Goal: Information Seeking & Learning: Learn about a topic

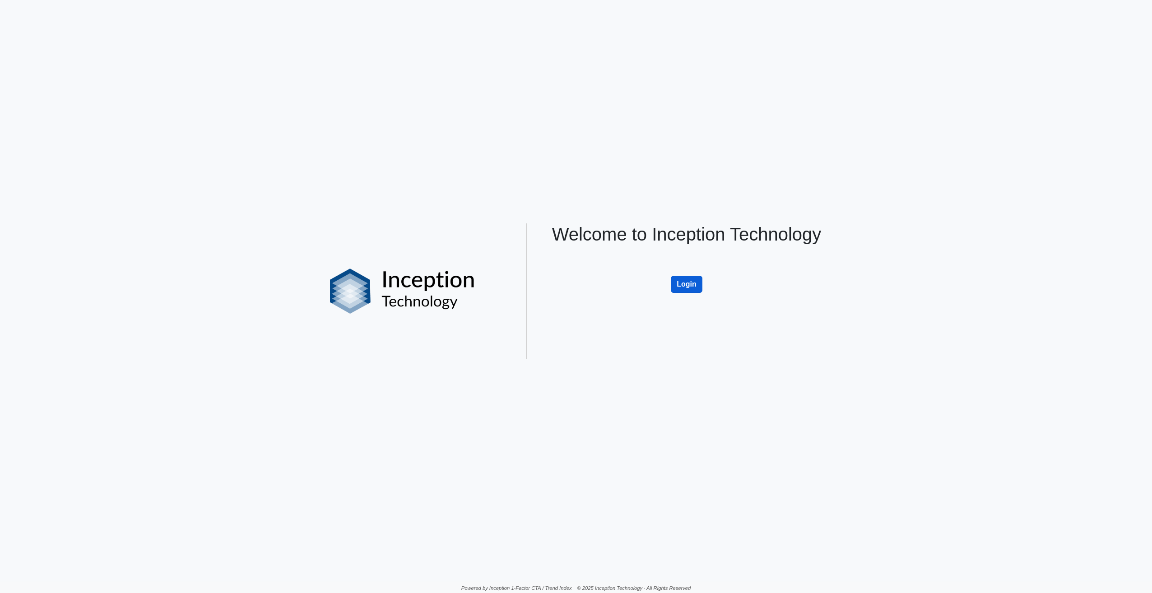
click at [693, 285] on button "Login" at bounding box center [687, 284] width 32 height 17
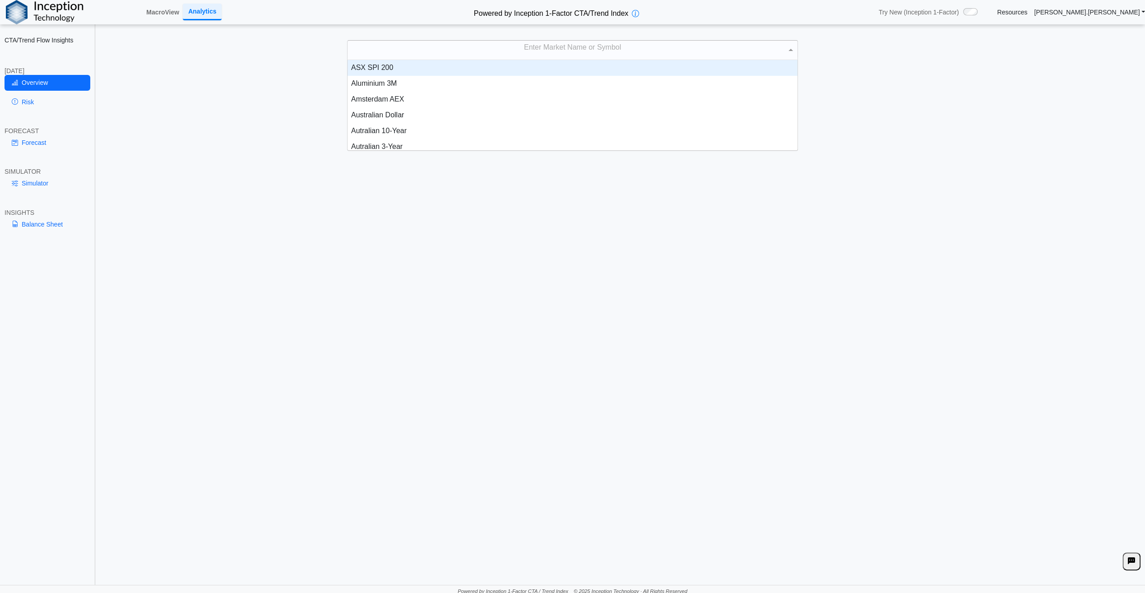
click at [562, 51] on div "Enter Market Name or Symbol" at bounding box center [573, 50] width 450 height 19
type input "****"
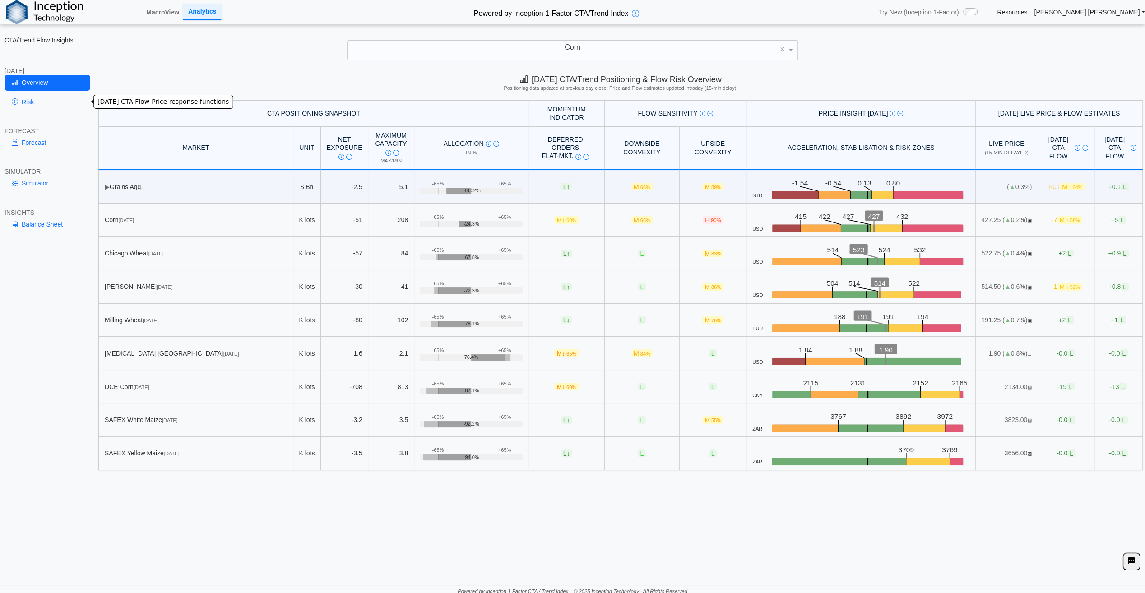
click at [19, 103] on link "Risk" at bounding box center [48, 101] width 86 height 15
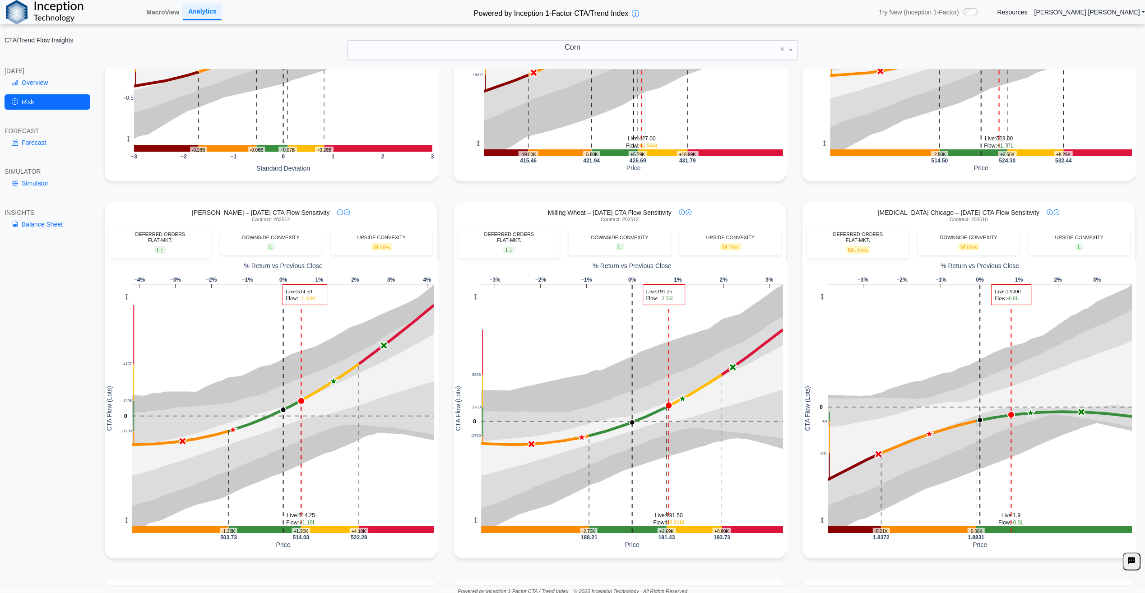
scroll to position [0, 0]
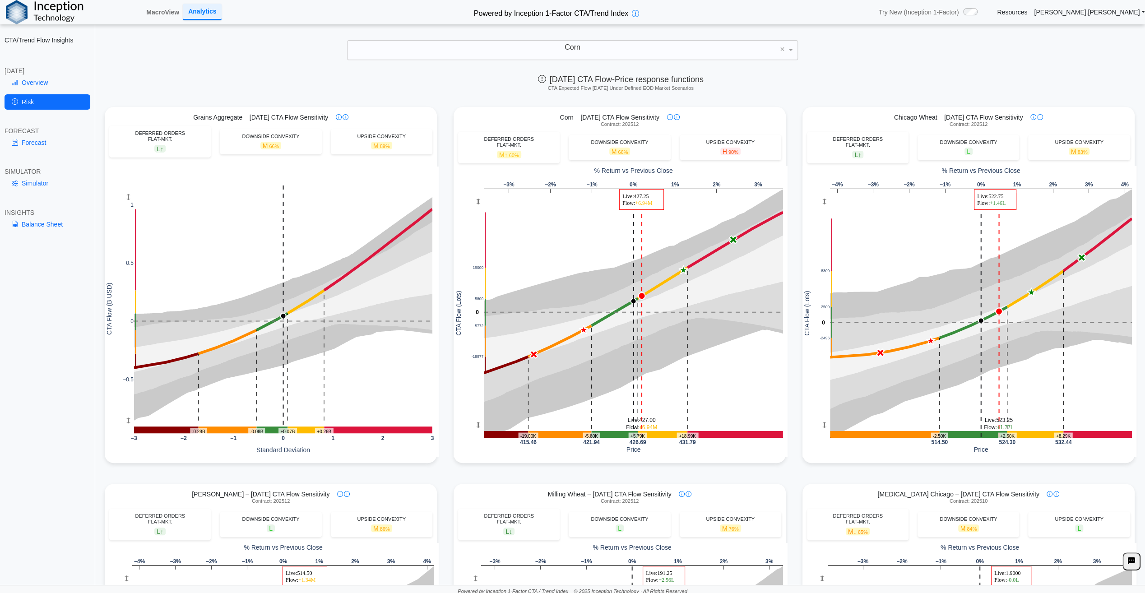
click at [593, 49] on div "Corn" at bounding box center [573, 50] width 450 height 19
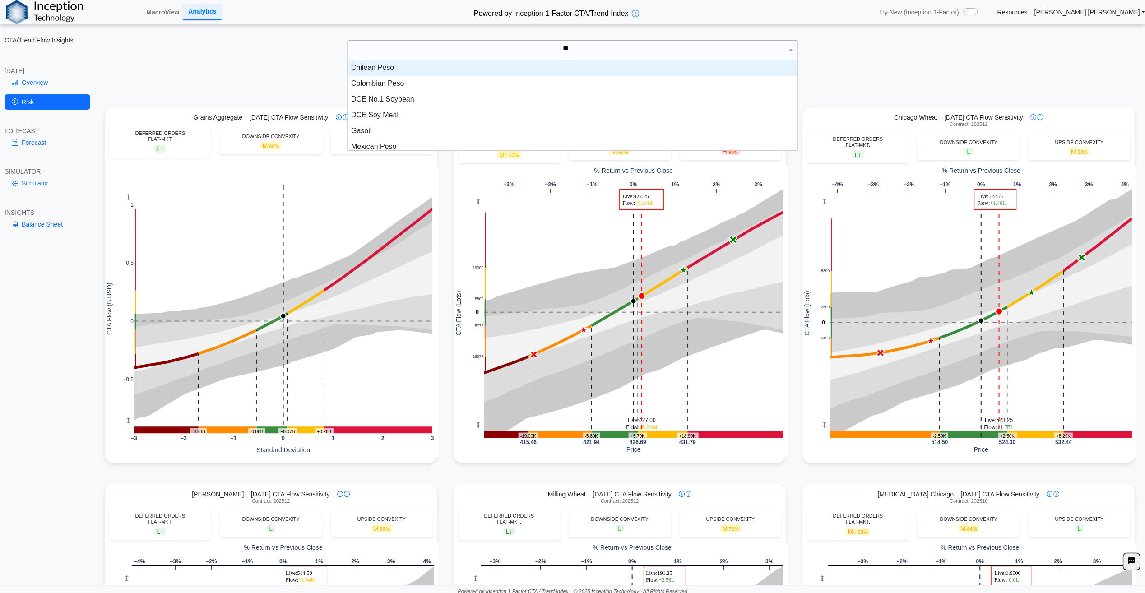
type input "***"
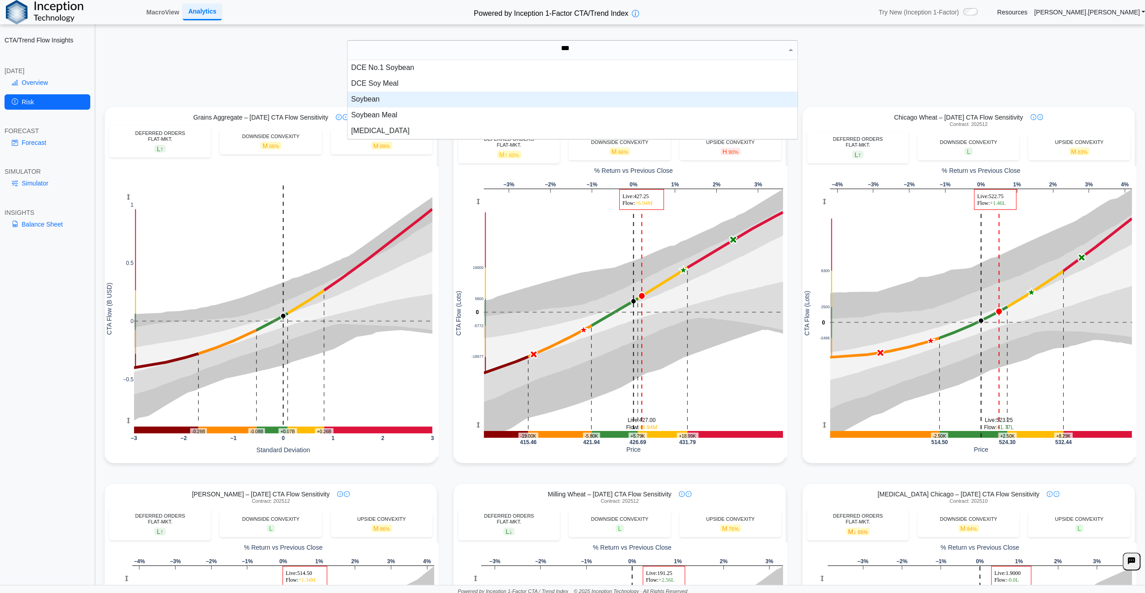
click at [414, 101] on div "Soybean" at bounding box center [573, 100] width 450 height 16
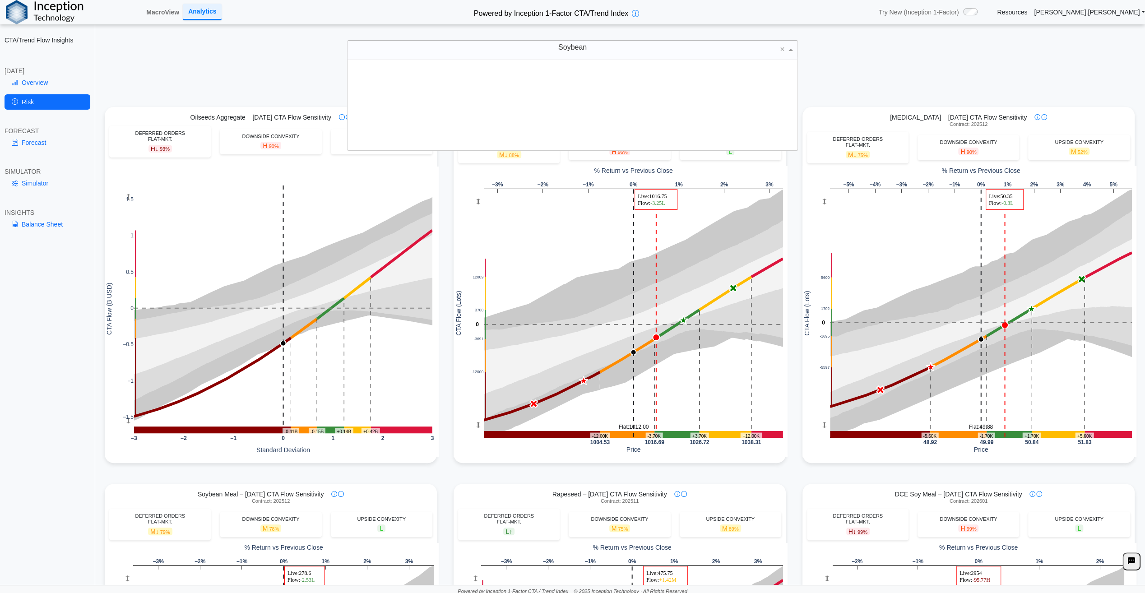
scroll to position [83, 443]
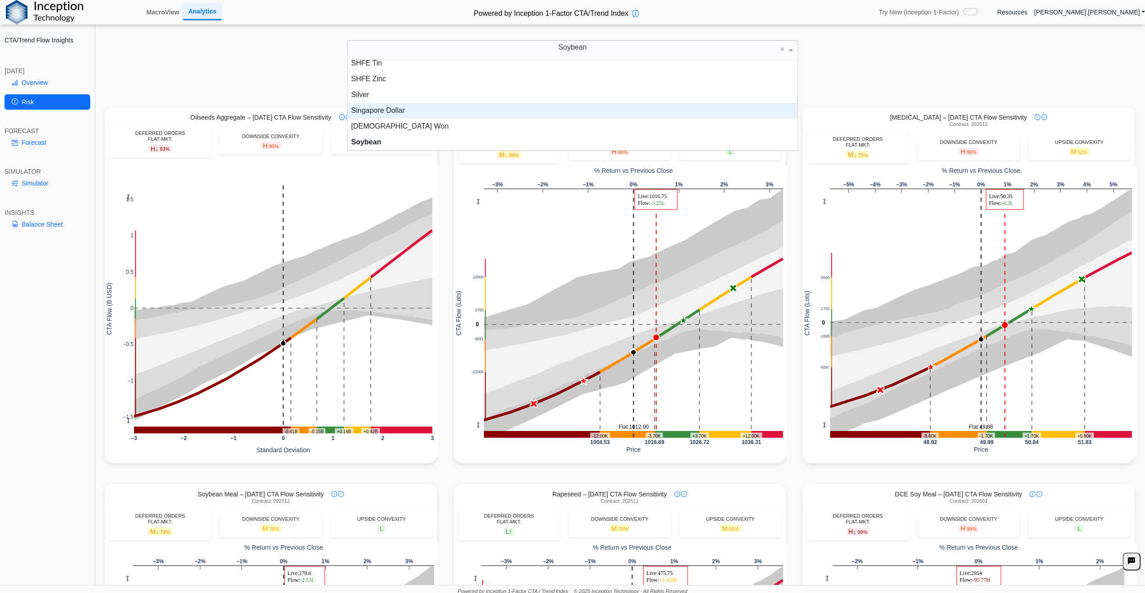
click at [933, 51] on div "Soybean × SHFE Steel Rebar SHFE Tin SHFE Zinc Silver Singapore Dollar South Kor…" at bounding box center [572, 50] width 1127 height 20
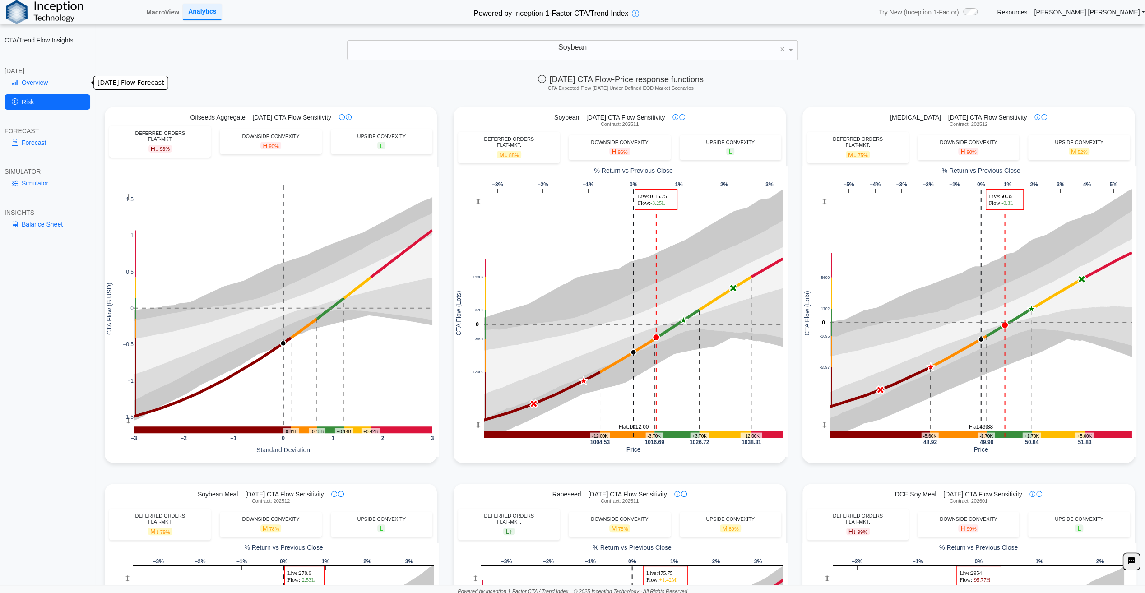
click at [52, 81] on link "Overview" at bounding box center [48, 82] width 86 height 15
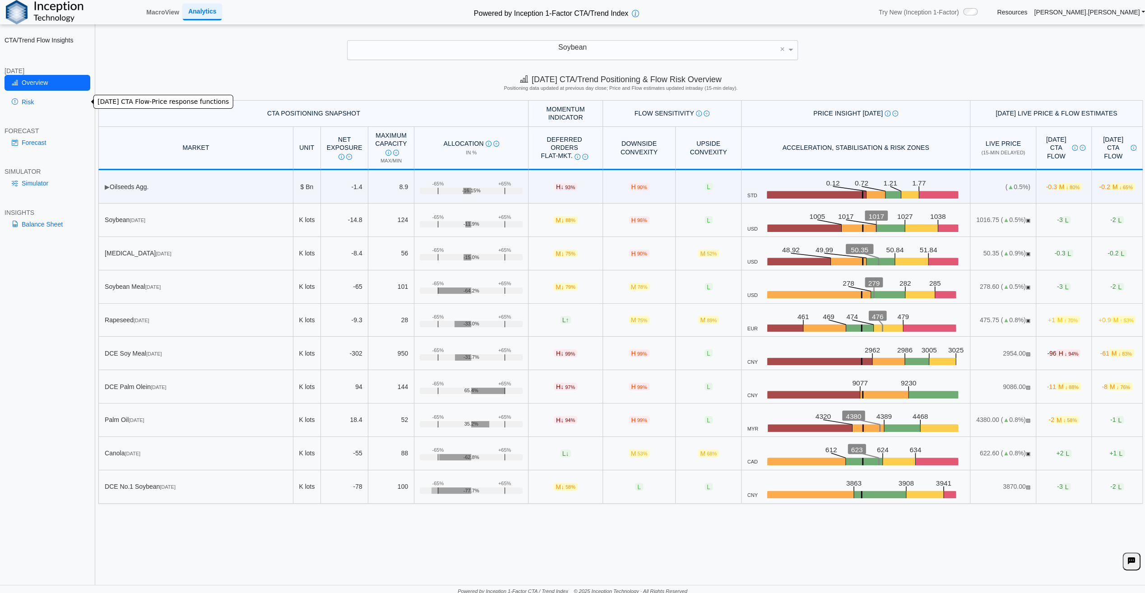
click at [25, 101] on link "Risk" at bounding box center [48, 101] width 86 height 15
